Goal: Transaction & Acquisition: Purchase product/service

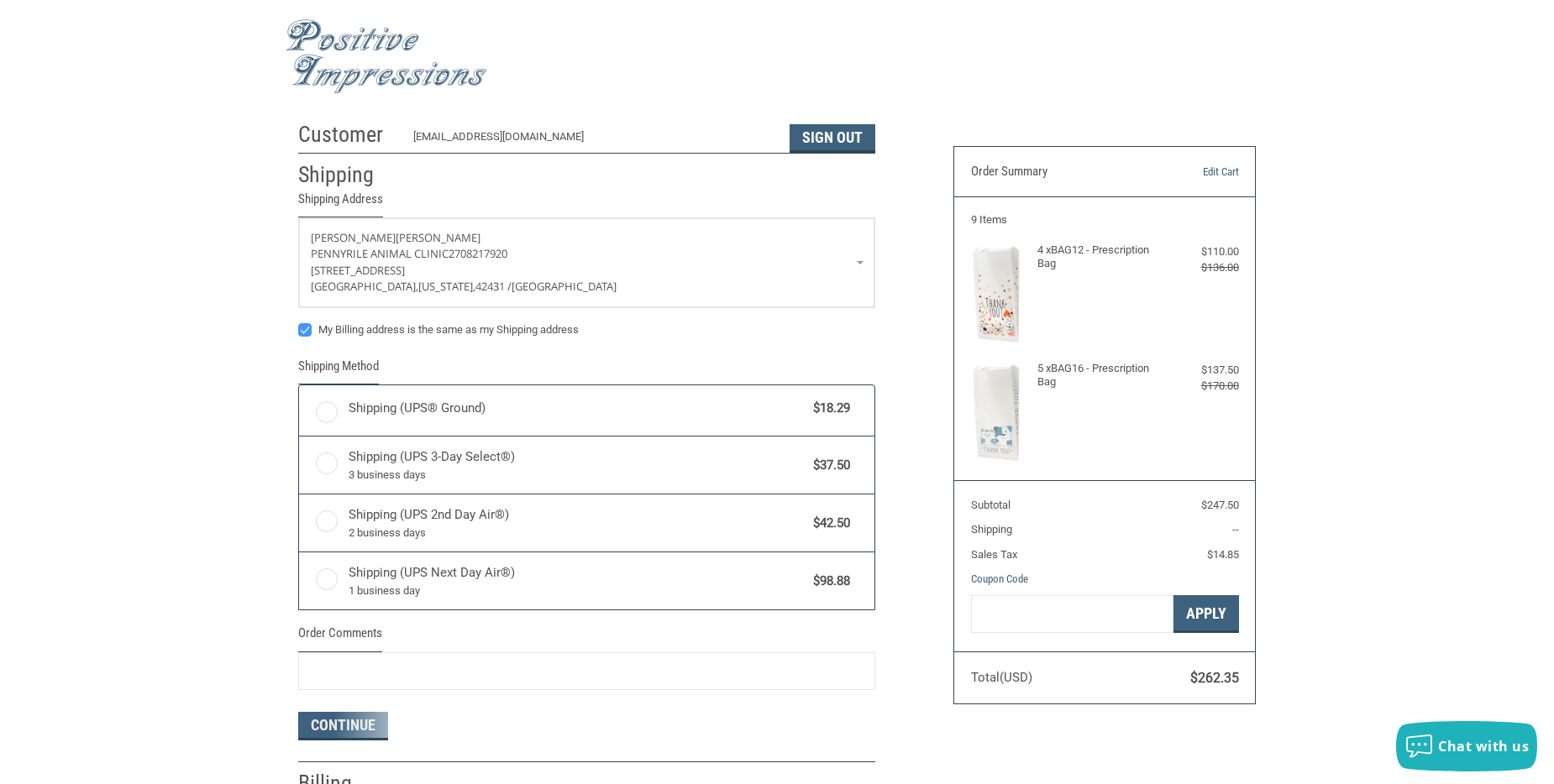
radio input "true"
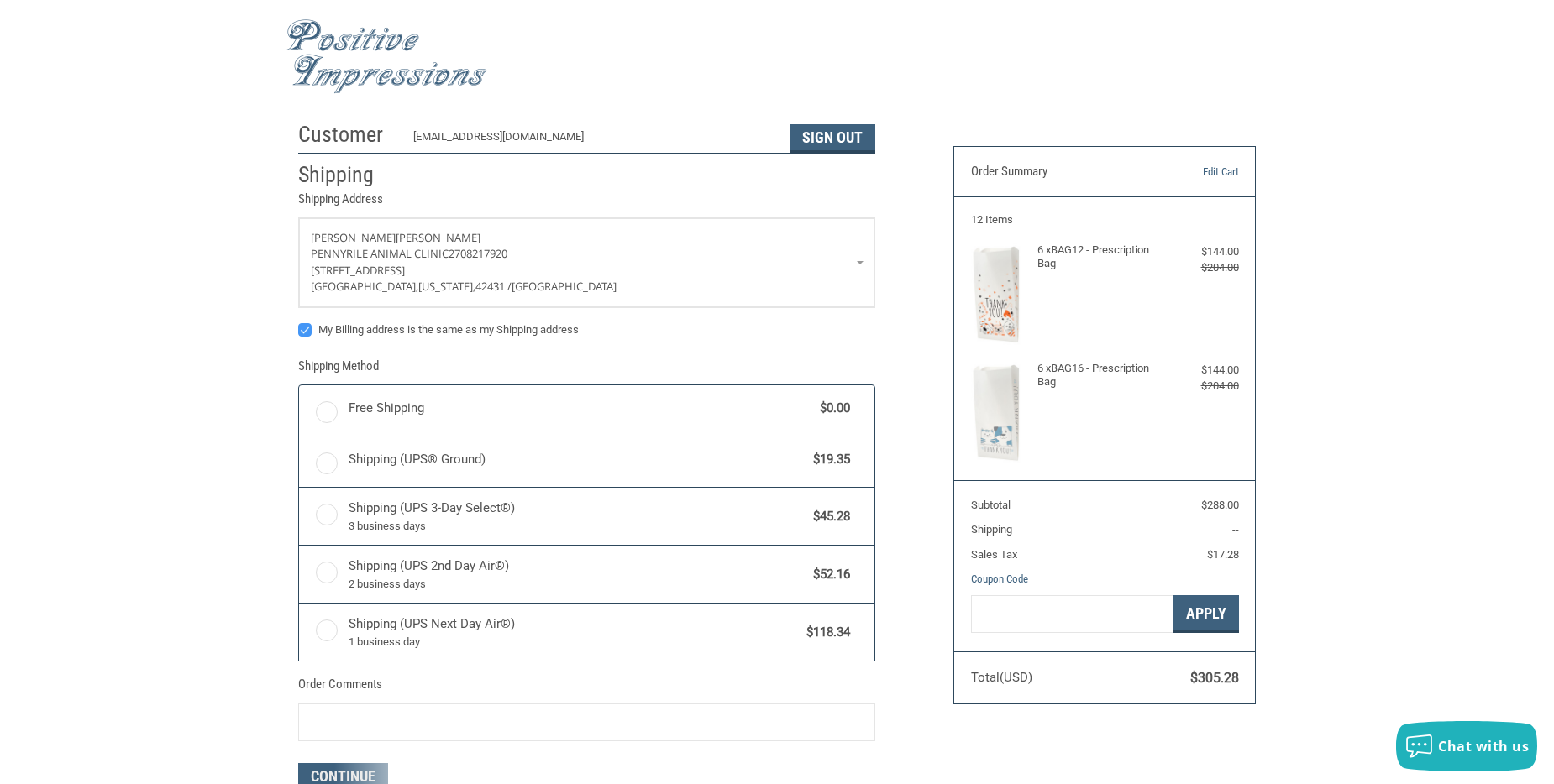
radio input "true"
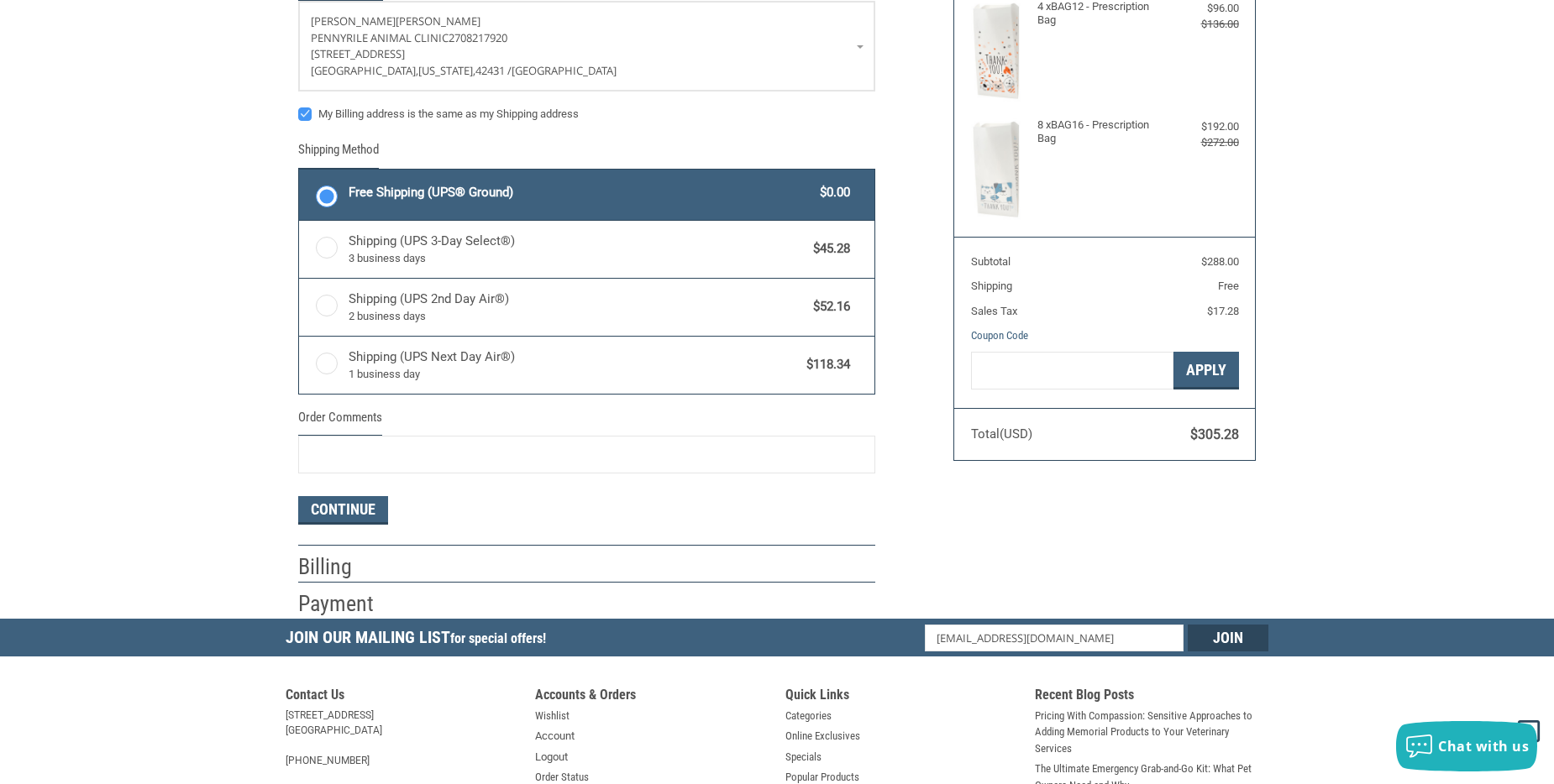
scroll to position [252, 0]
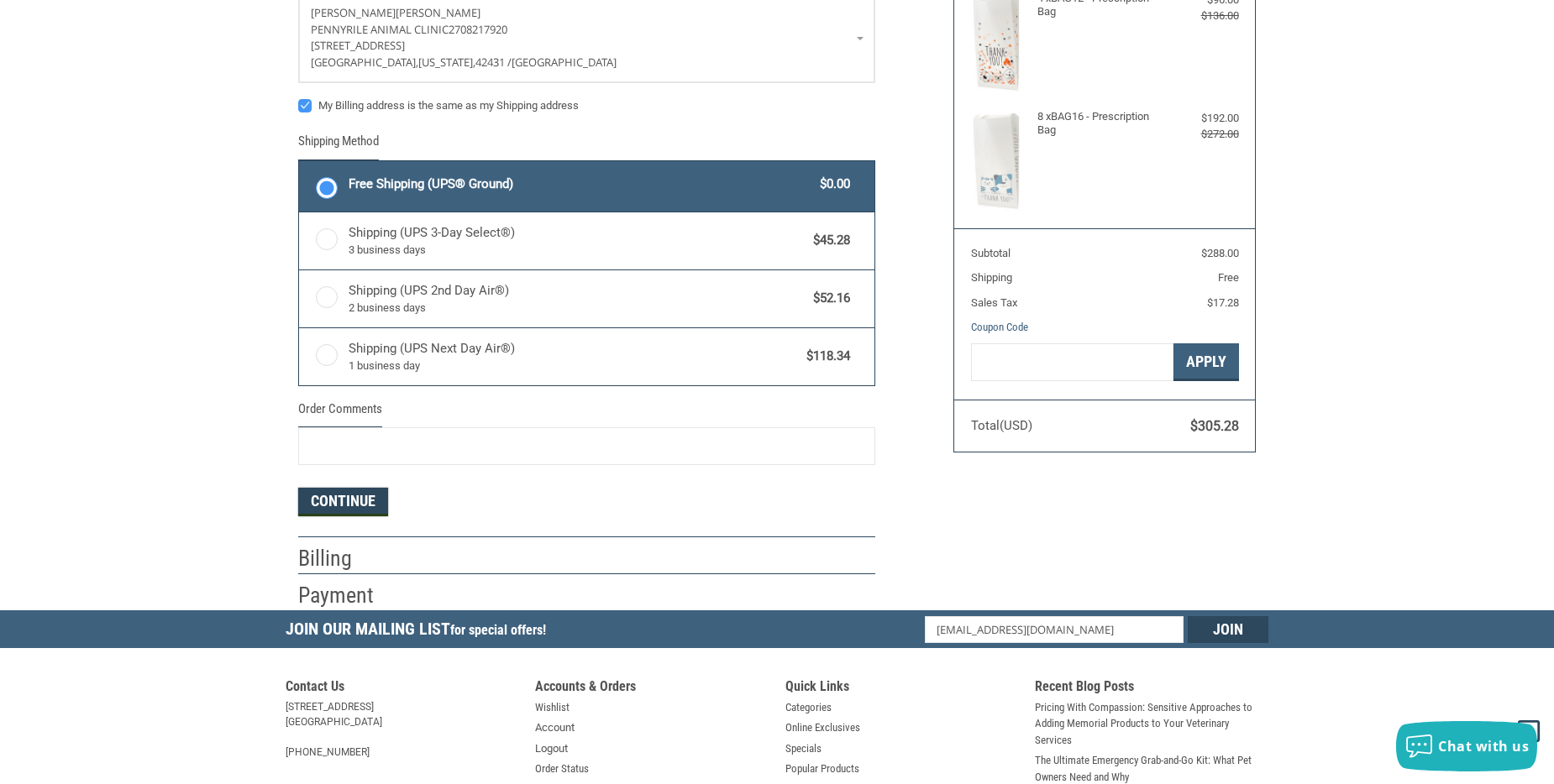
click at [366, 503] on button "Continue" at bounding box center [343, 503] width 90 height 29
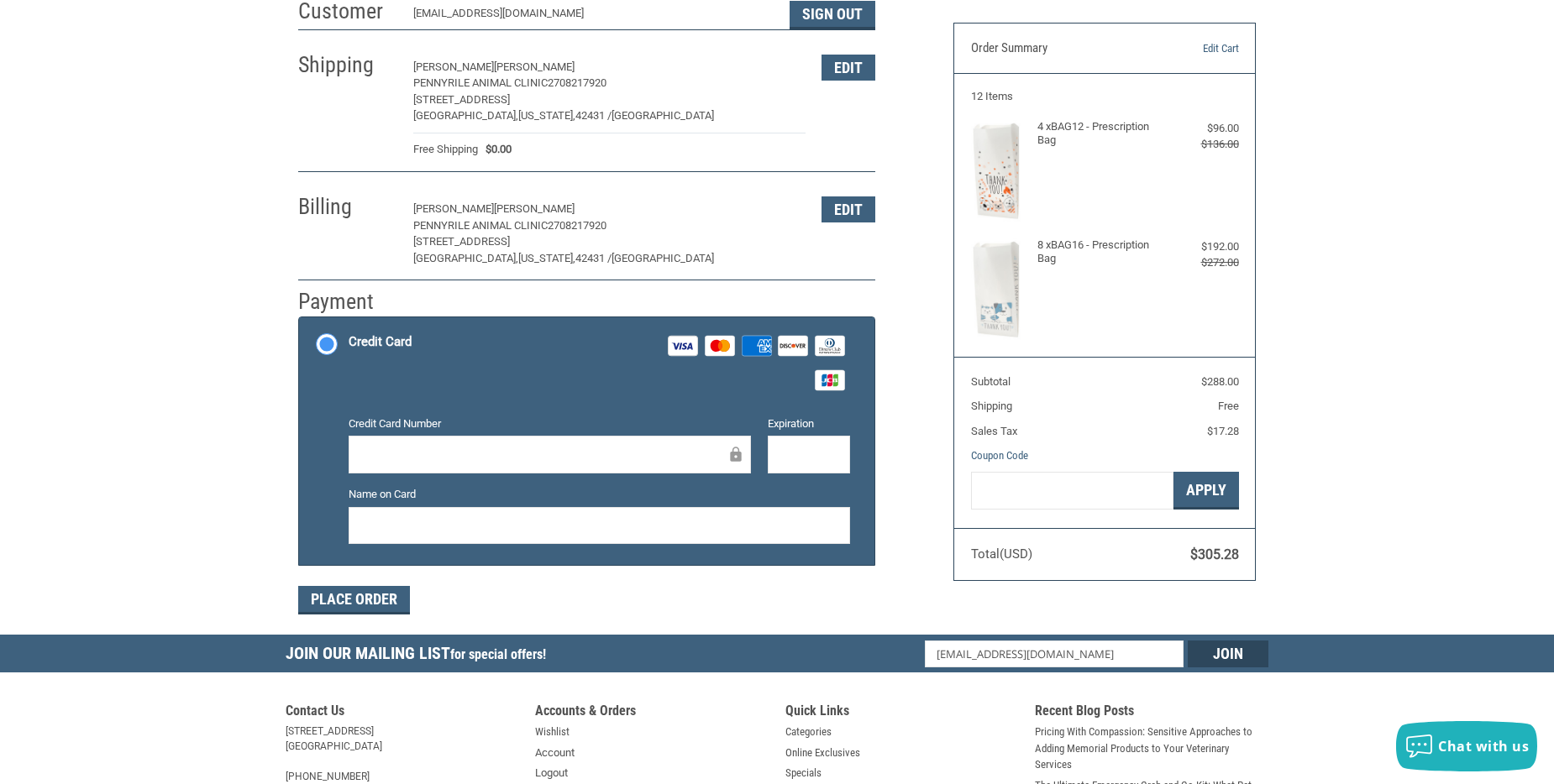
scroll to position [165, 0]
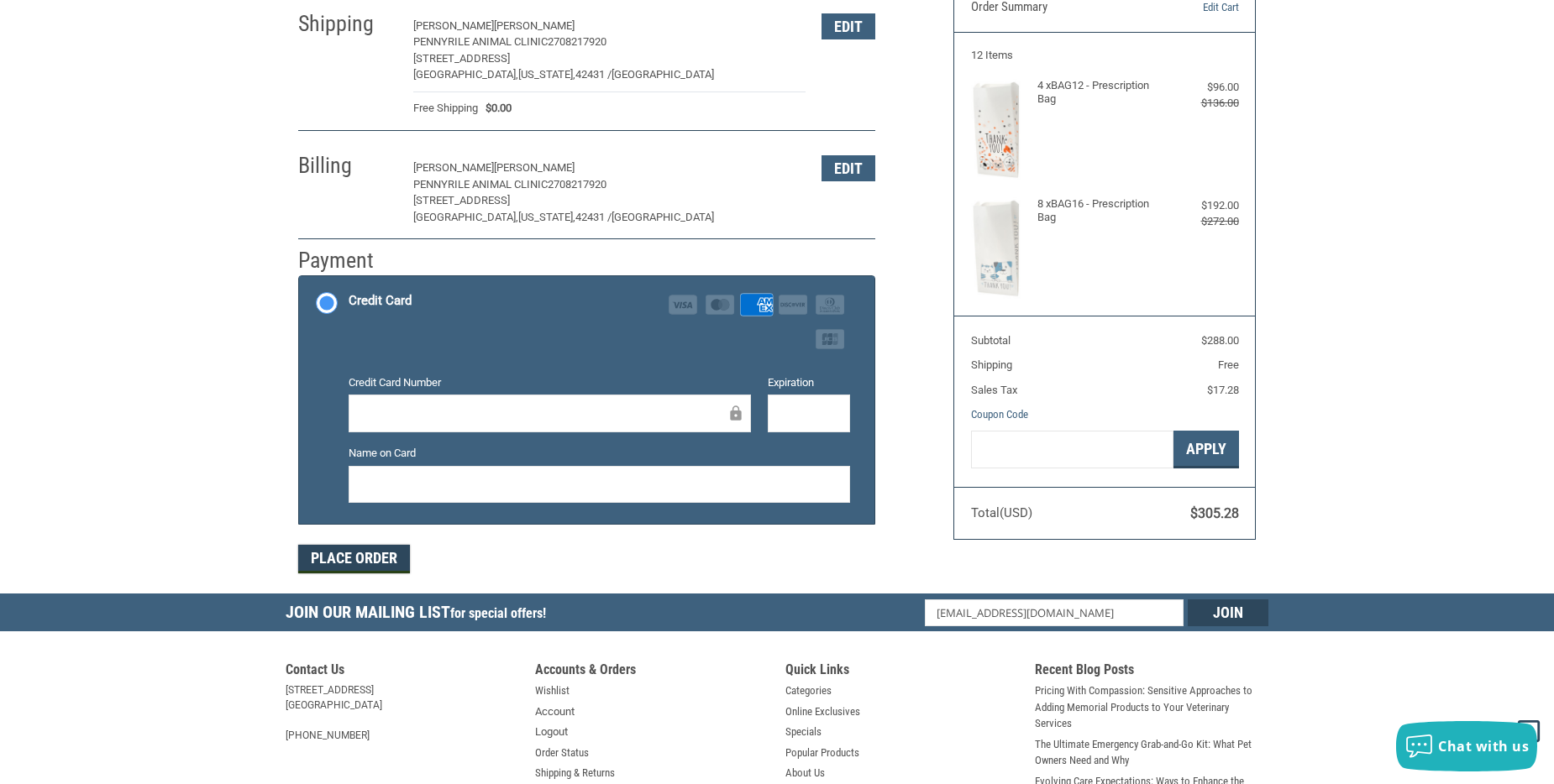
click at [355, 564] on button "Place Order" at bounding box center [354, 559] width 112 height 29
